Goal: Information Seeking & Learning: Learn about a topic

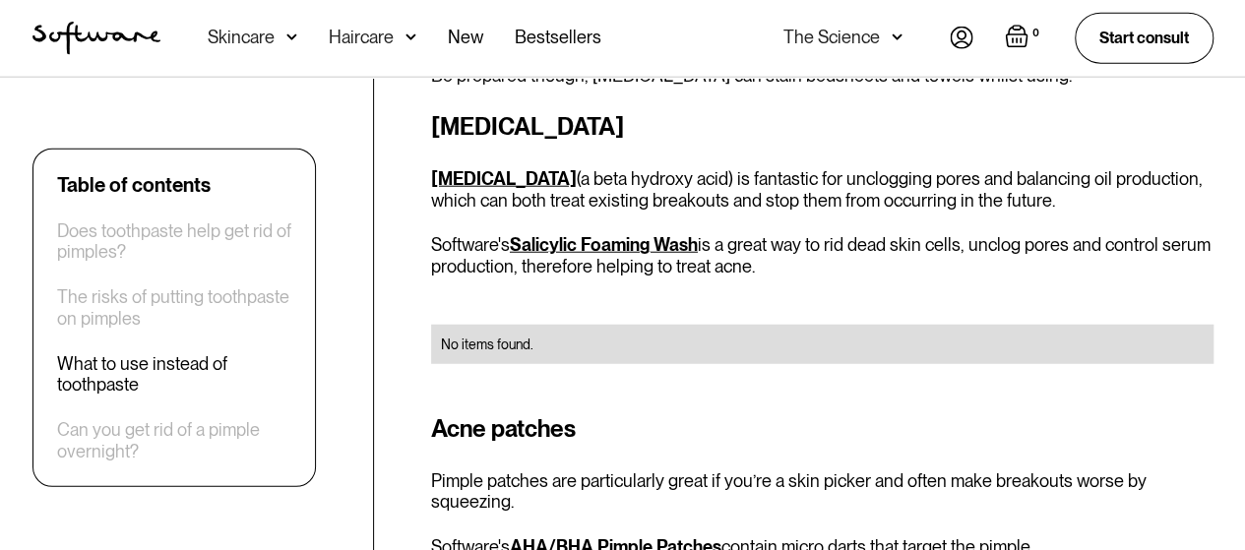
scroll to position [2446, 0]
drag, startPoint x: 582, startPoint y: 86, endPoint x: 439, endPoint y: 108, distance: 144.5
click at [439, 108] on h3 "[MEDICAL_DATA]" at bounding box center [822, 125] width 783 height 35
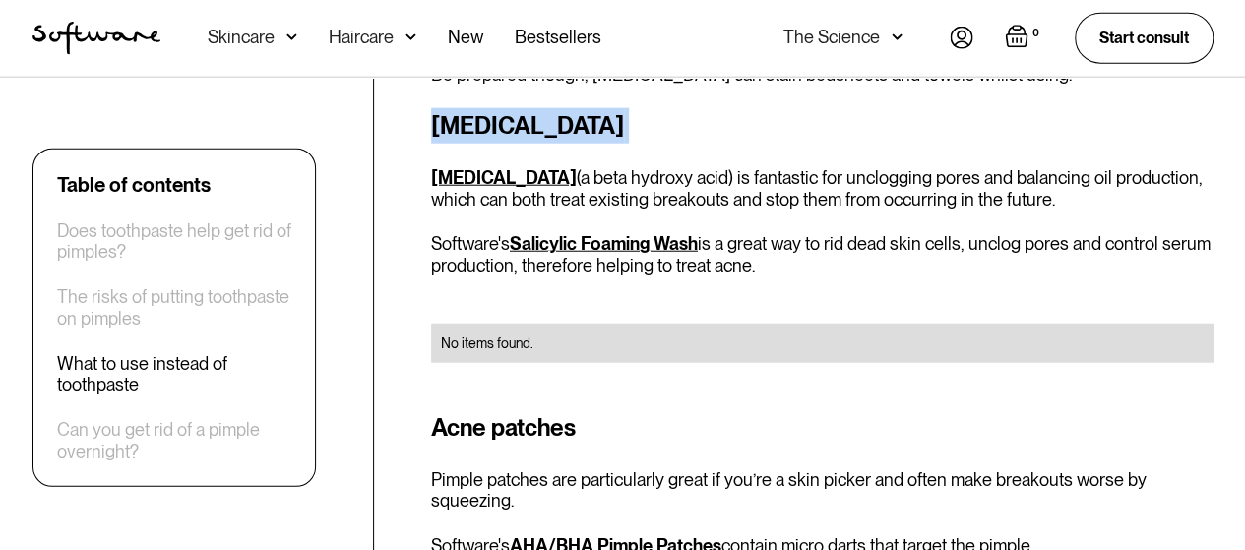
drag, startPoint x: 425, startPoint y: 105, endPoint x: 594, endPoint y: 104, distance: 168.3
click at [594, 104] on div "Table of contents Does toothpaste help get rid of pimples? The risks of putting…" at bounding box center [623, 494] width 1228 height 4418
copy h3 "[MEDICAL_DATA]"
